Goal: Task Accomplishment & Management: Use online tool/utility

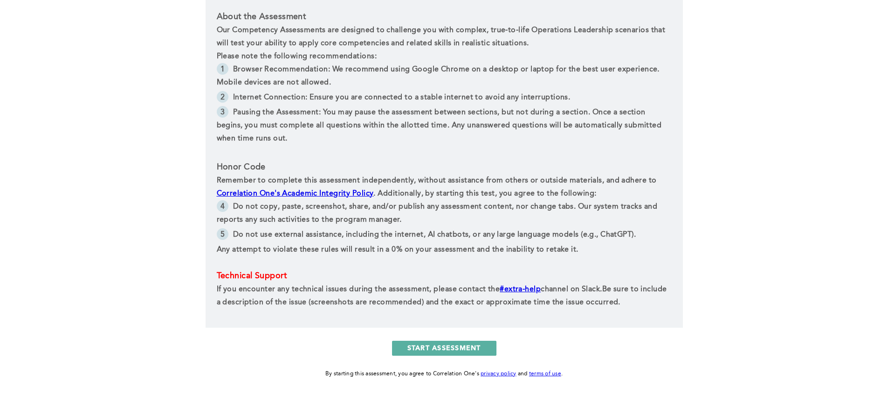
scroll to position [373, 0]
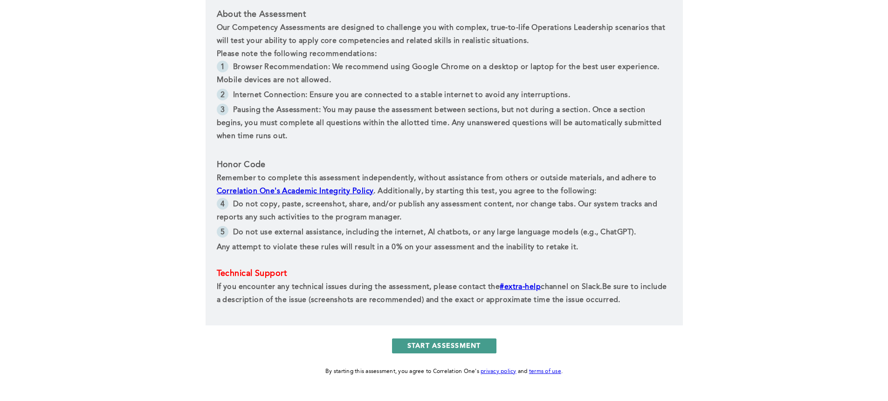
click at [468, 346] on button "START ASSESSMENT" at bounding box center [444, 345] width 104 height 15
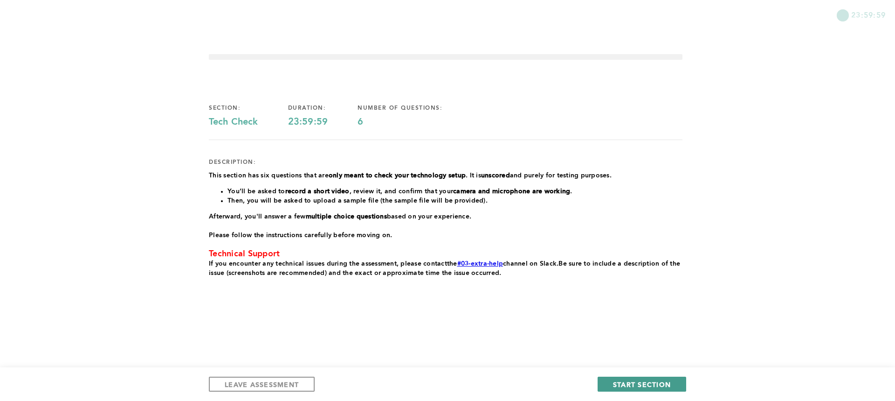
click at [638, 382] on span "START SECTION" at bounding box center [642, 384] width 58 height 9
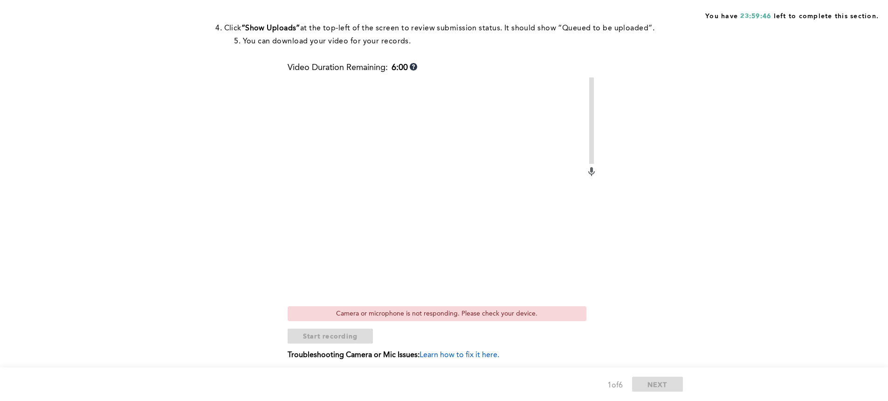
scroll to position [187, 0]
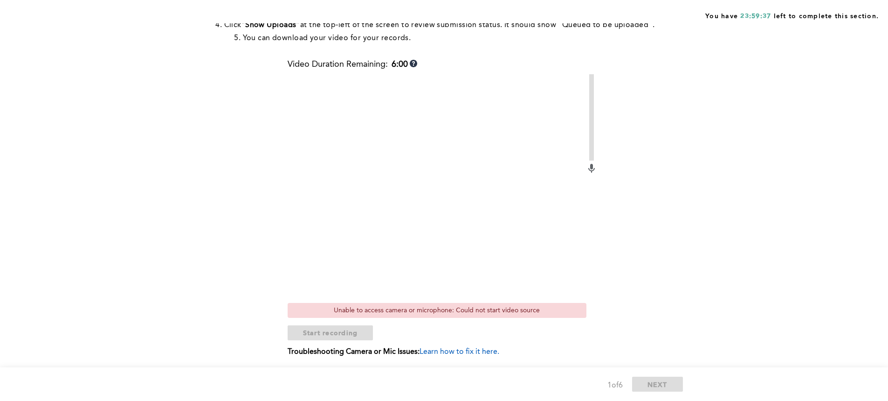
click at [459, 353] on span "Learn how to fix it here." at bounding box center [460, 351] width 80 height 7
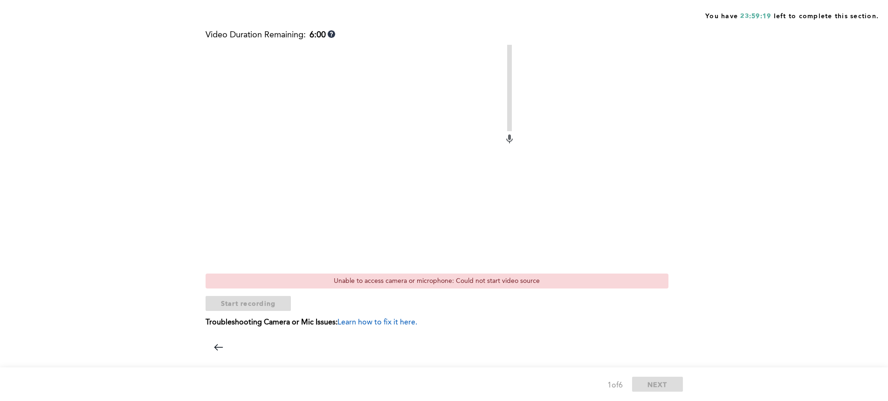
scroll to position [217, 0]
click at [252, 333] on div at bounding box center [443, 333] width 474 height 0
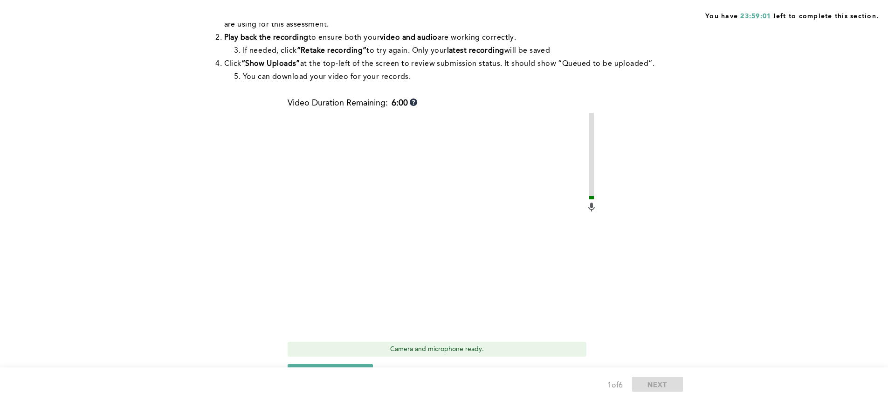
scroll to position [170, 0]
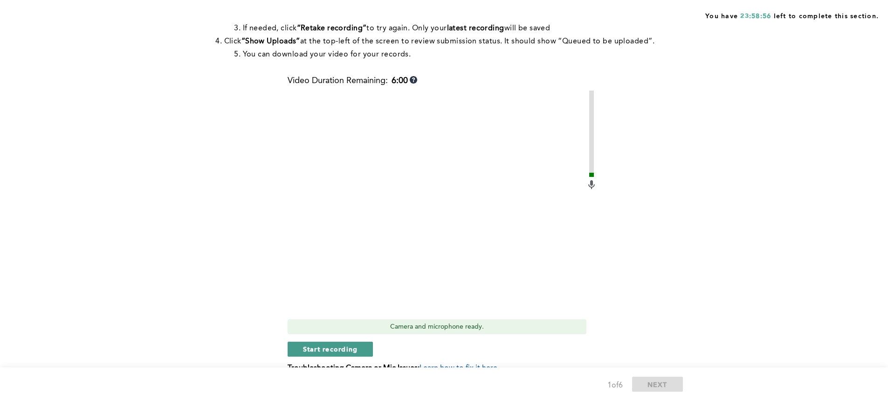
click at [344, 350] on span "Start recording" at bounding box center [330, 348] width 55 height 9
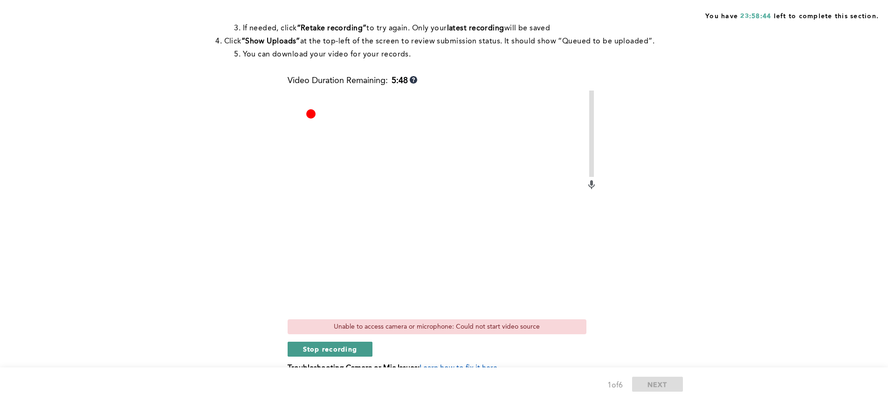
click at [342, 344] on button "Stop recording" at bounding box center [330, 348] width 85 height 15
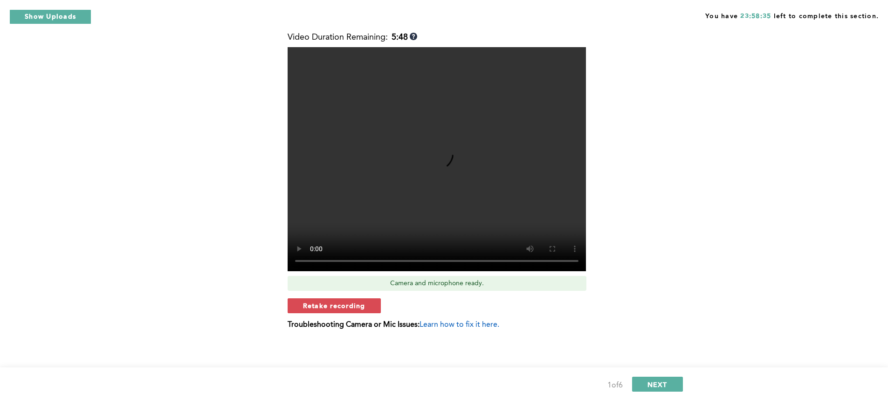
scroll to position [217, 0]
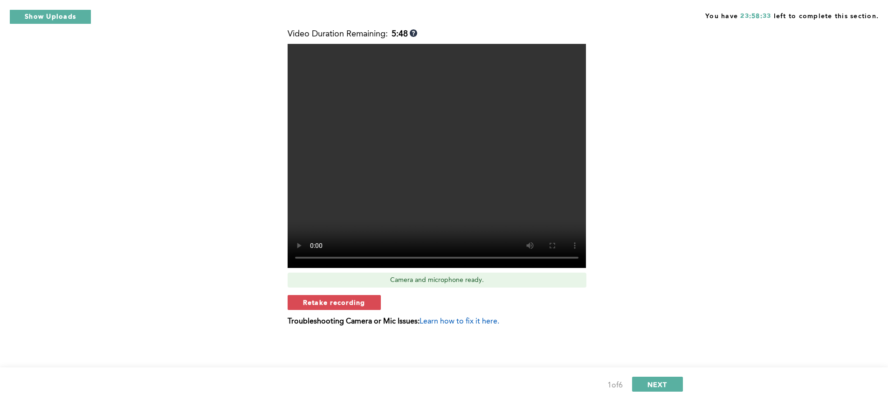
click at [423, 320] on span "Learn how to fix it here." at bounding box center [460, 321] width 80 height 7
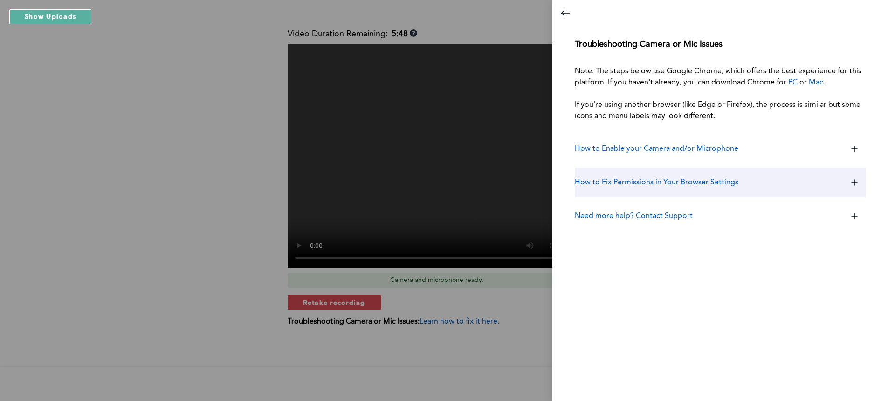
click at [653, 184] on h3 "How to Fix Permissions in Your Browser Settings" at bounding box center [657, 182] width 164 height 11
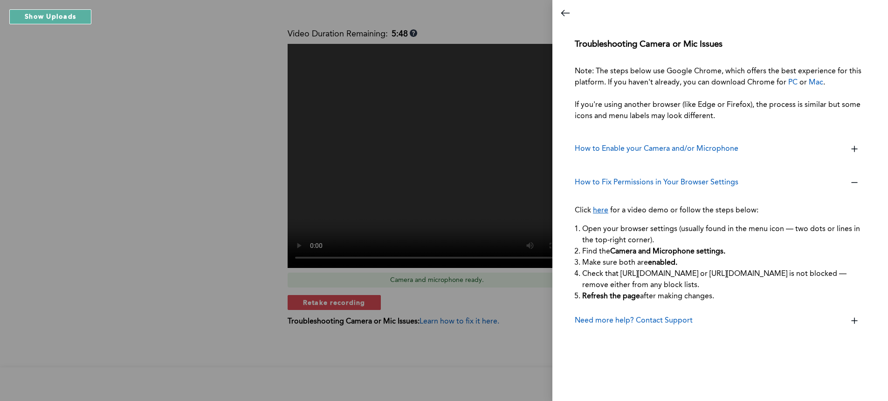
click at [706, 360] on div "Troubleshooting Camera or Mic Issues Note: The steps below use Google Chrome, w…" at bounding box center [721, 213] width 336 height 374
click at [548, 359] on div at bounding box center [444, 200] width 888 height 401
